Goal: Information Seeking & Learning: Learn about a topic

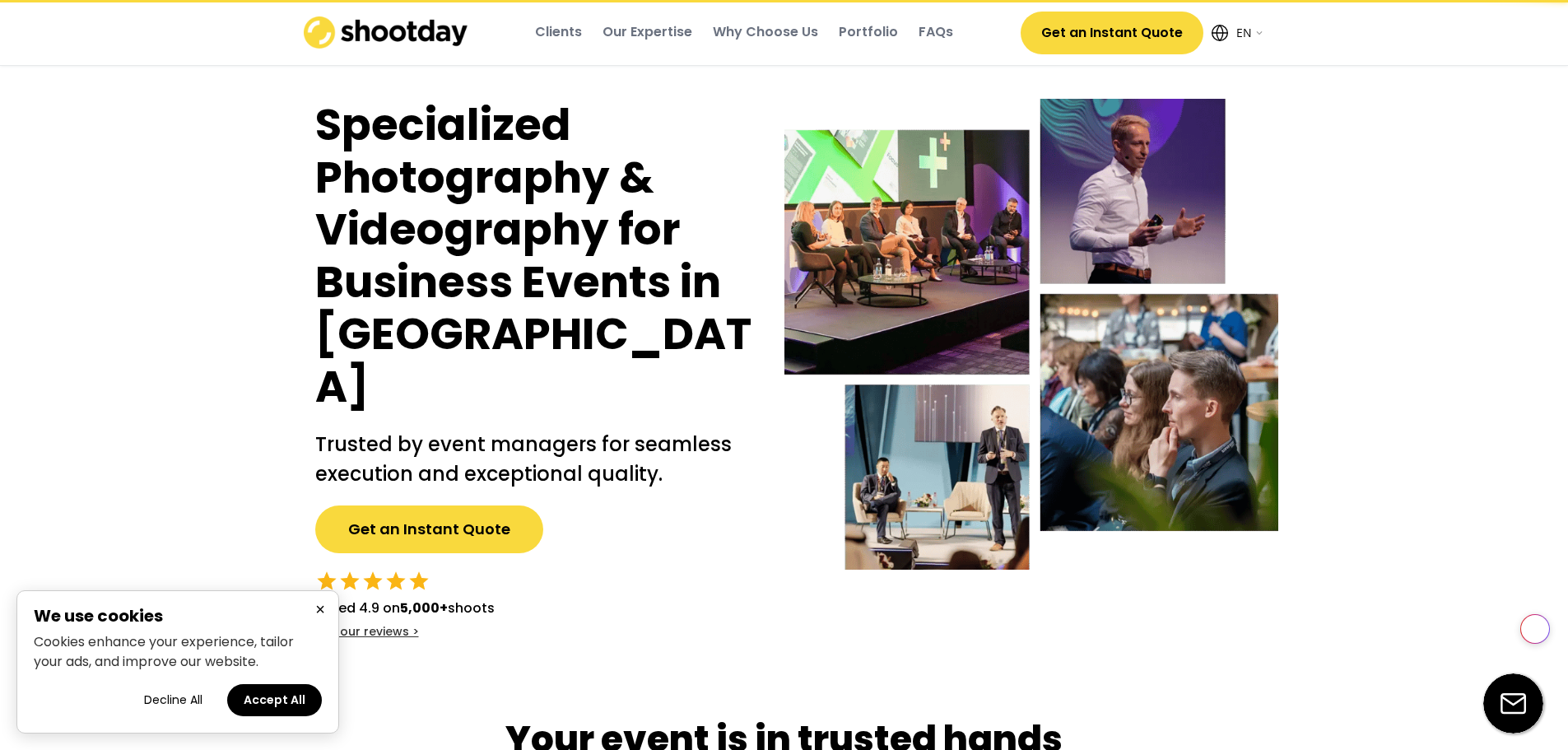
select select ""en""
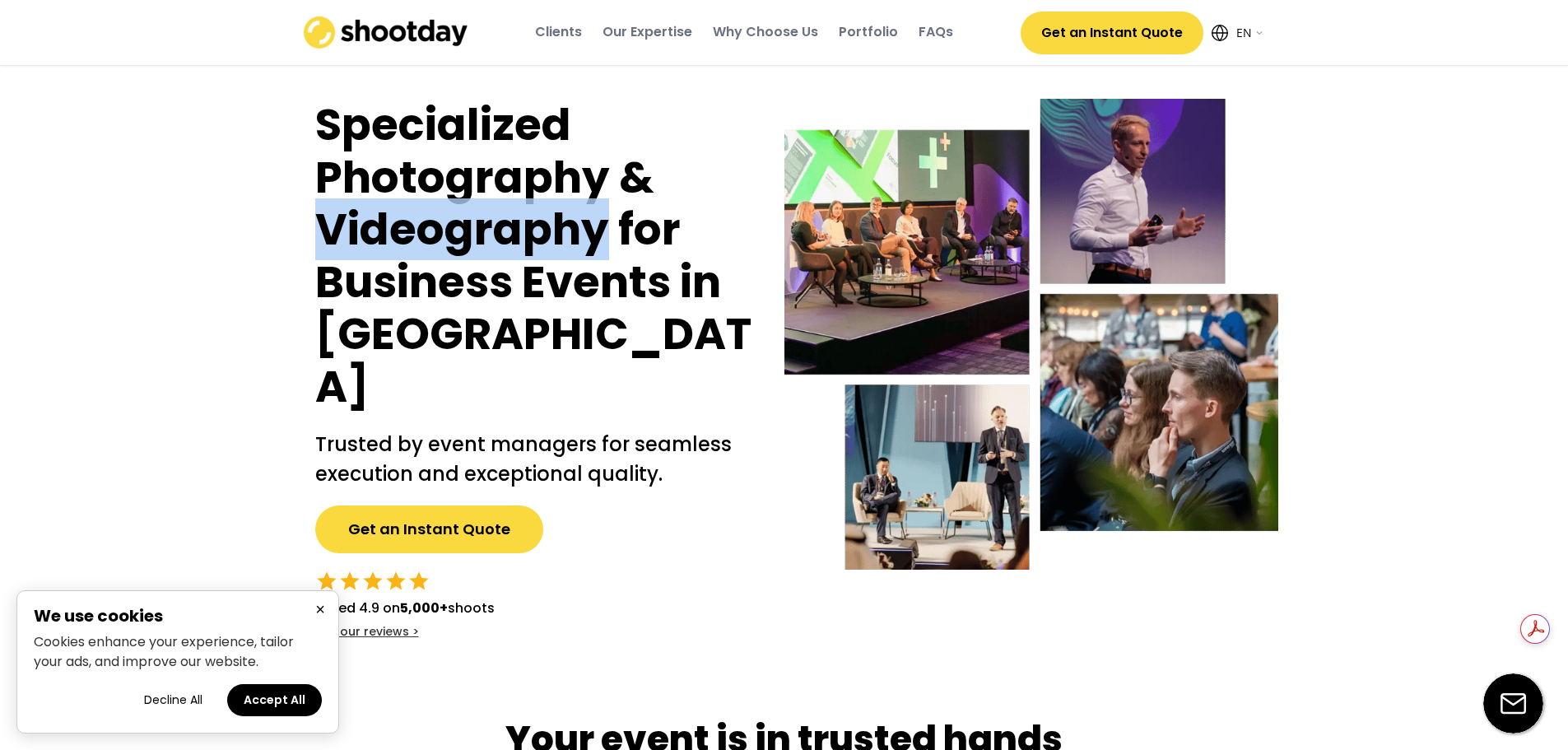
drag, startPoint x: 606, startPoint y: 229, endPoint x: 322, endPoint y: 220, distance: 284.1
click at [322, 220] on h1 "Specialized Photography & Videography for Business Events in [GEOGRAPHIC_DATA]" at bounding box center [533, 256] width 437 height 314
copy h1 "Videography"
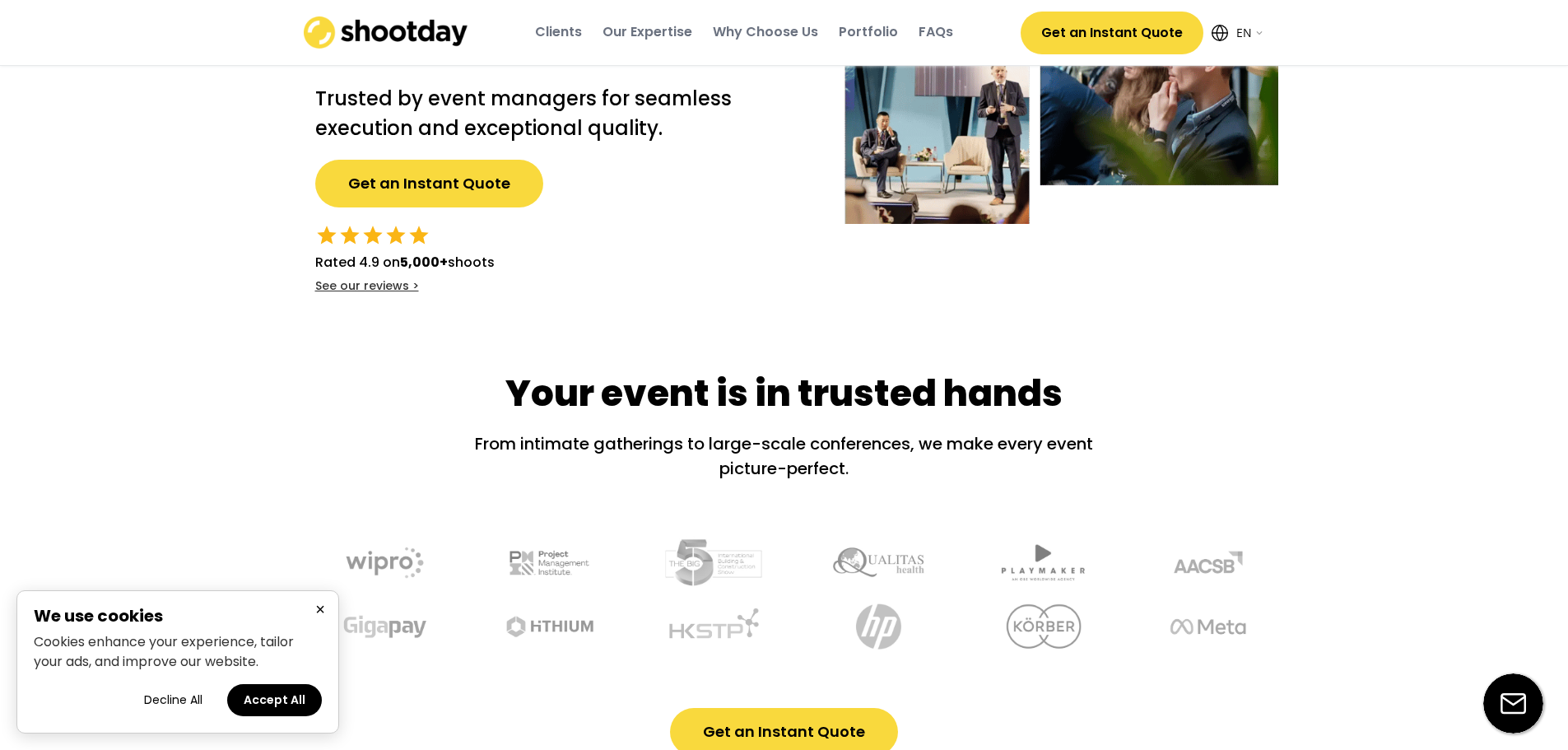
scroll to position [329, 0]
